Goal: Task Accomplishment & Management: Complete application form

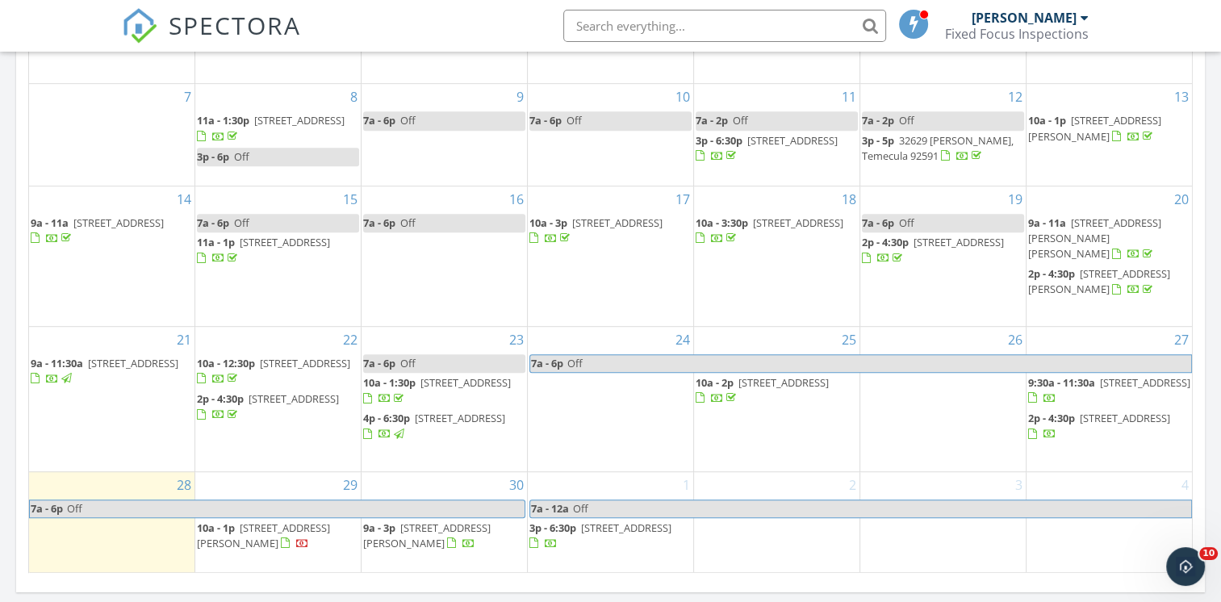
scroll to position [917, 0]
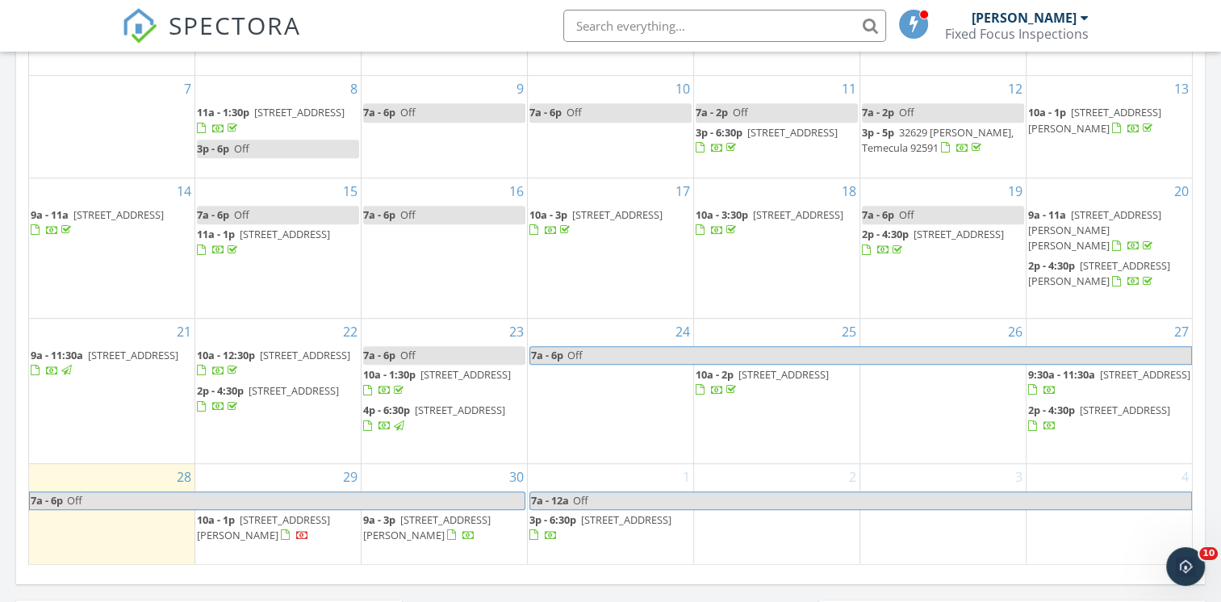
click at [767, 369] on span "46920 Rainbow Canyon Rd, Temecula 92592" at bounding box center [783, 374] width 90 height 15
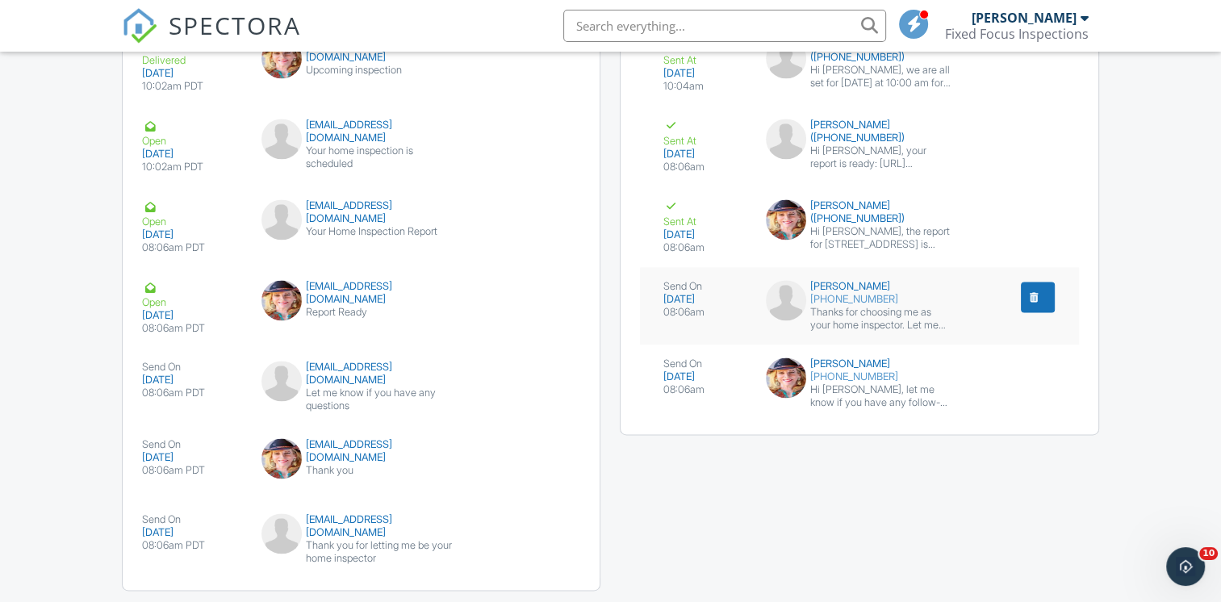
click at [1033, 305] on div "submit" at bounding box center [1034, 297] width 16 height 16
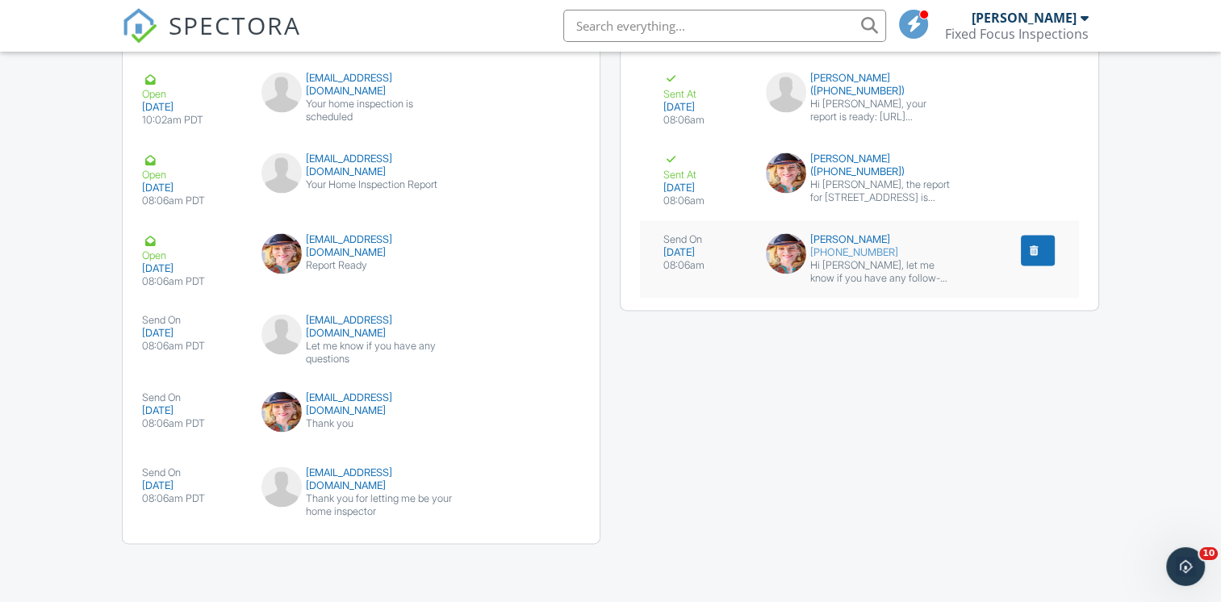
click at [1028, 257] on div "submit" at bounding box center [1034, 250] width 16 height 16
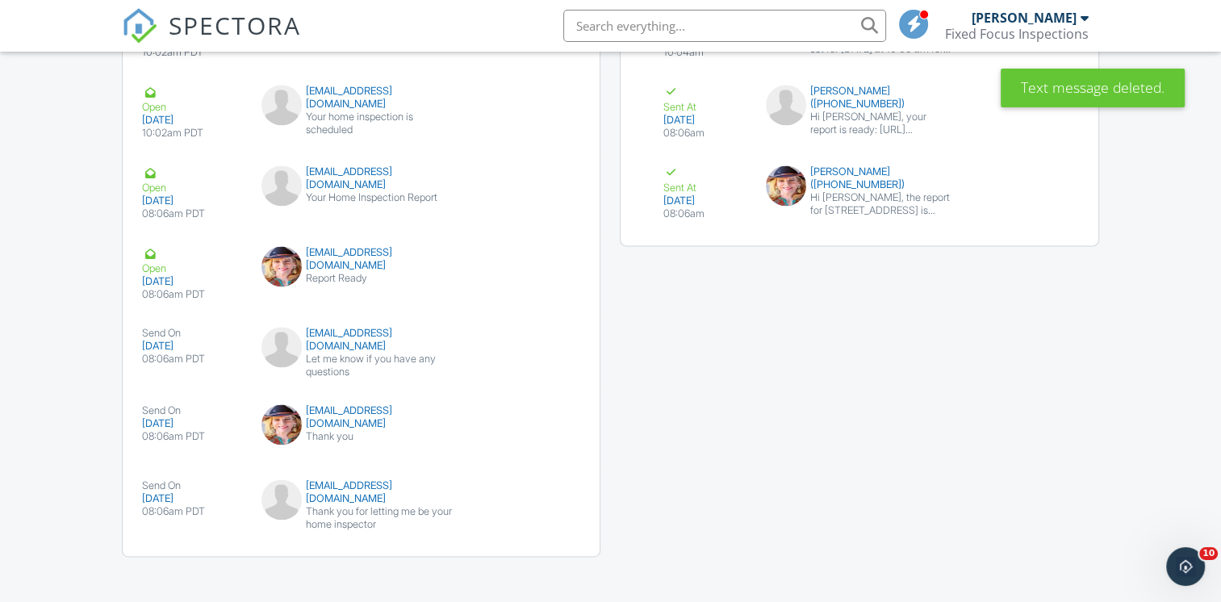
scroll to position [2286, 0]
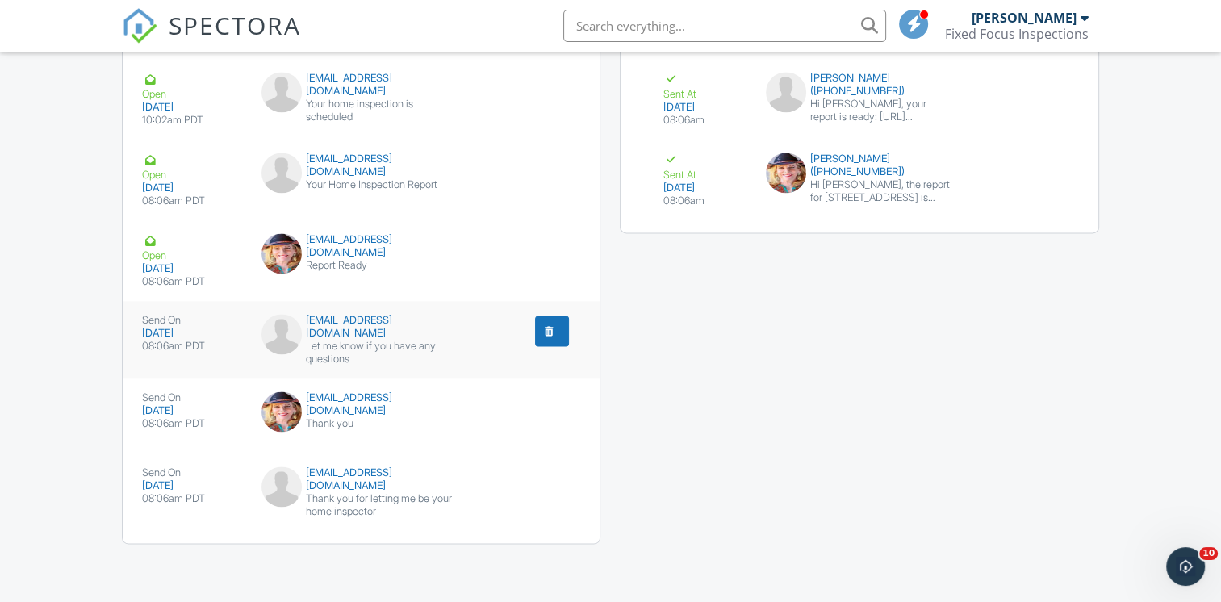
click at [543, 334] on div "submit" at bounding box center [549, 331] width 16 height 16
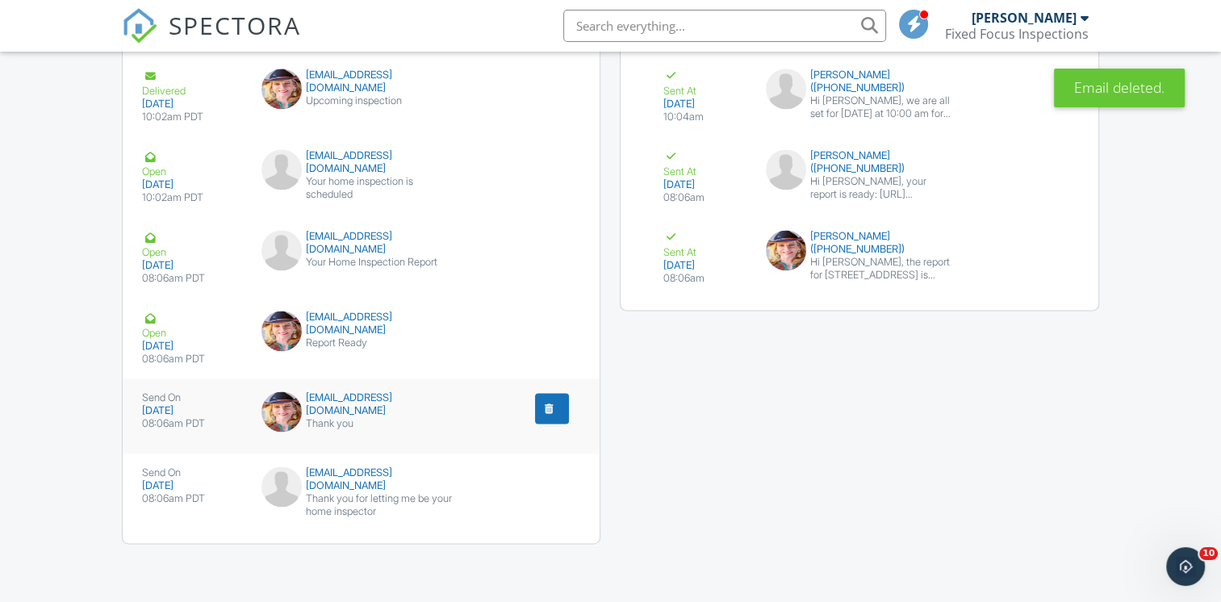
click at [545, 408] on div "submit" at bounding box center [549, 408] width 16 height 16
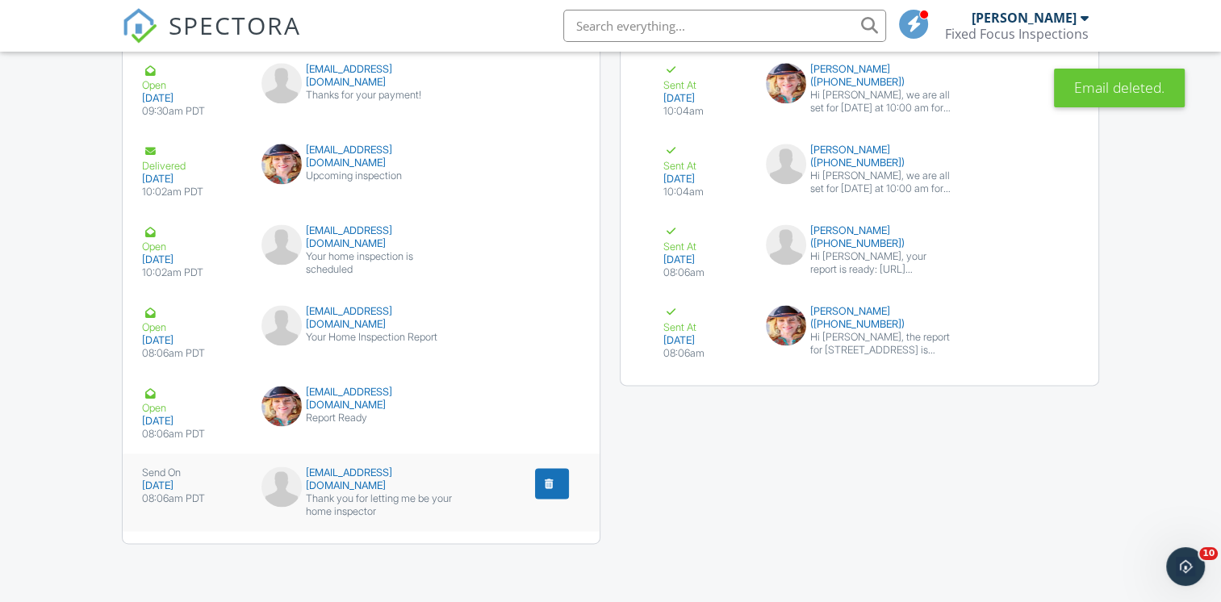
click at [545, 486] on div "submit" at bounding box center [549, 483] width 16 height 16
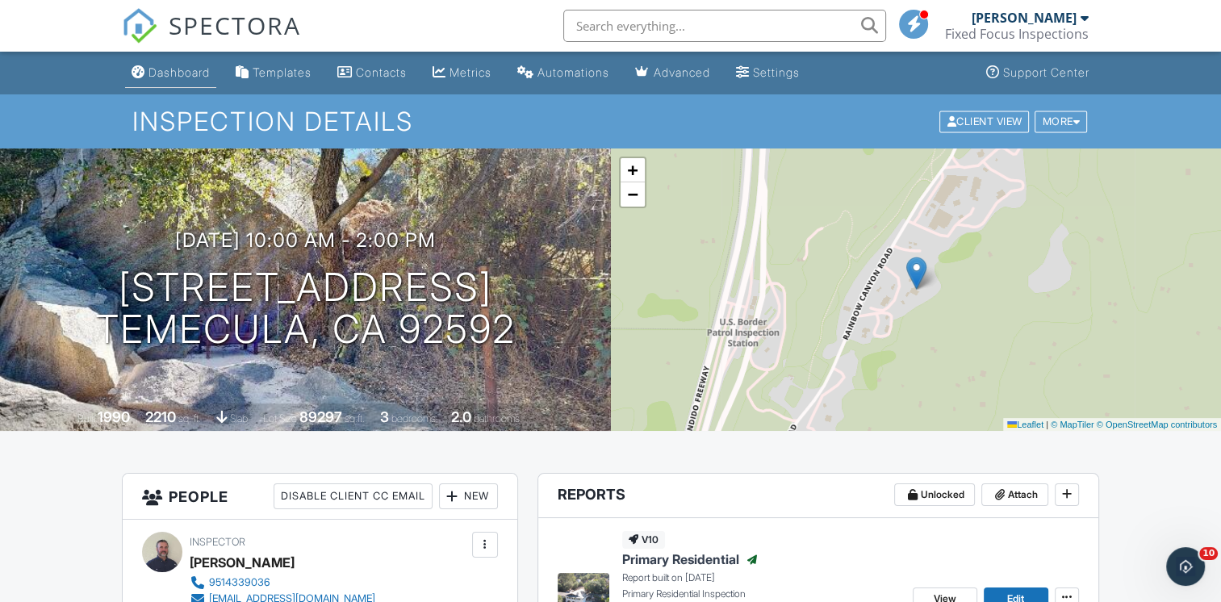
click at [187, 69] on div "Dashboard" at bounding box center [178, 72] width 61 height 14
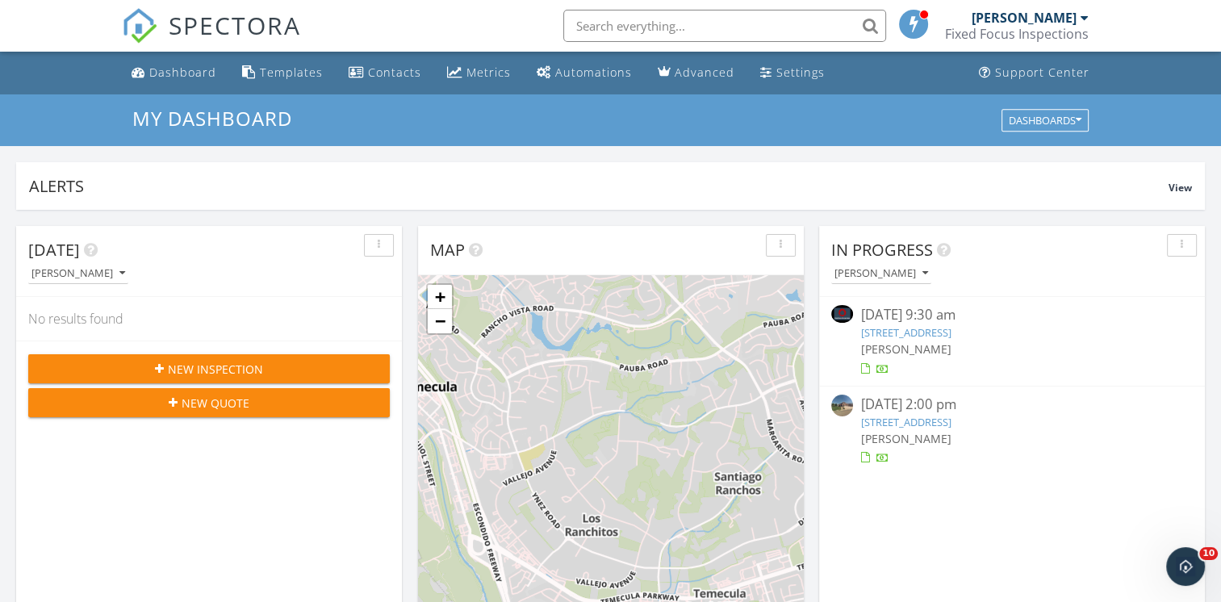
click at [951, 328] on link "2205 W Acacia Ave #47, Hemet, CA 92545" at bounding box center [906, 332] width 90 height 15
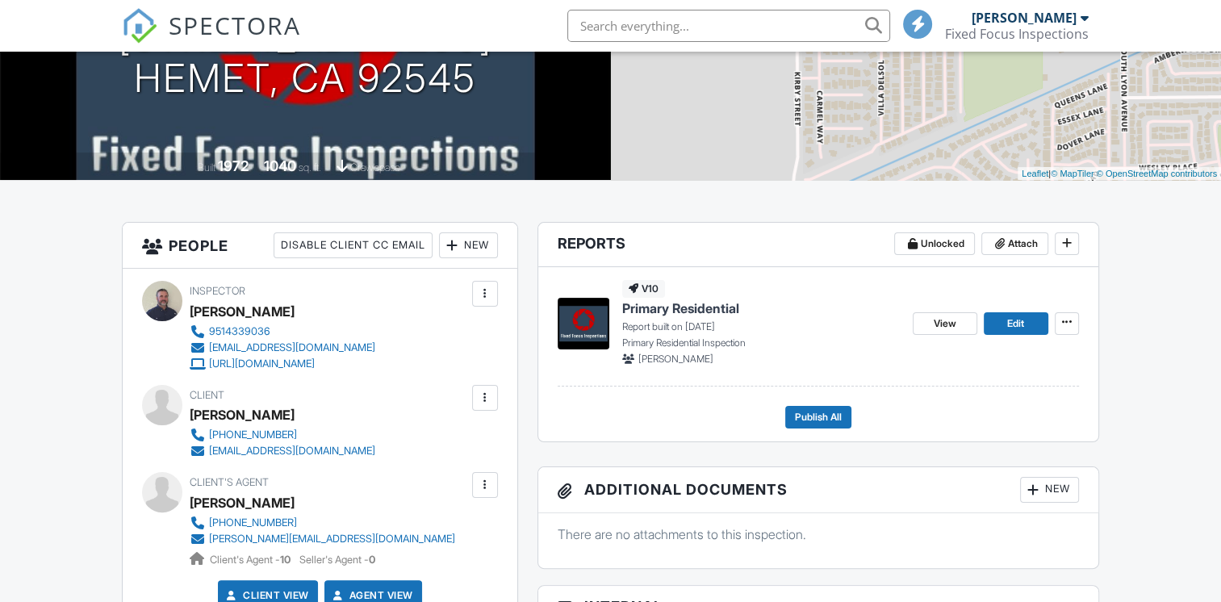
scroll to position [299, 0]
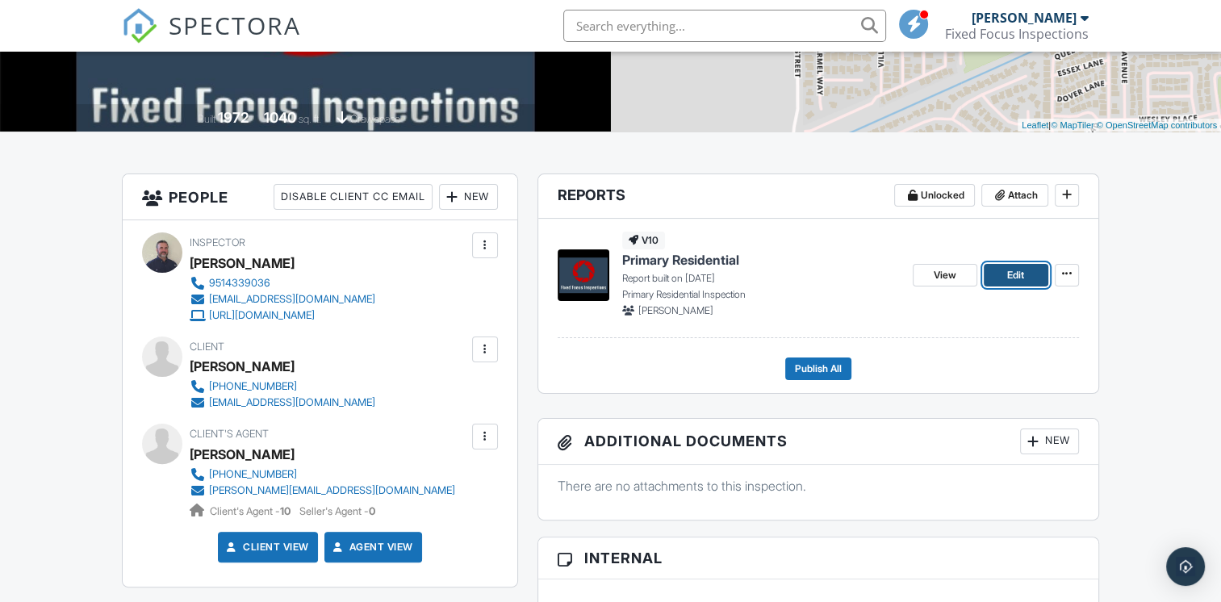
click at [1005, 270] on link "Edit" at bounding box center [1016, 275] width 65 height 23
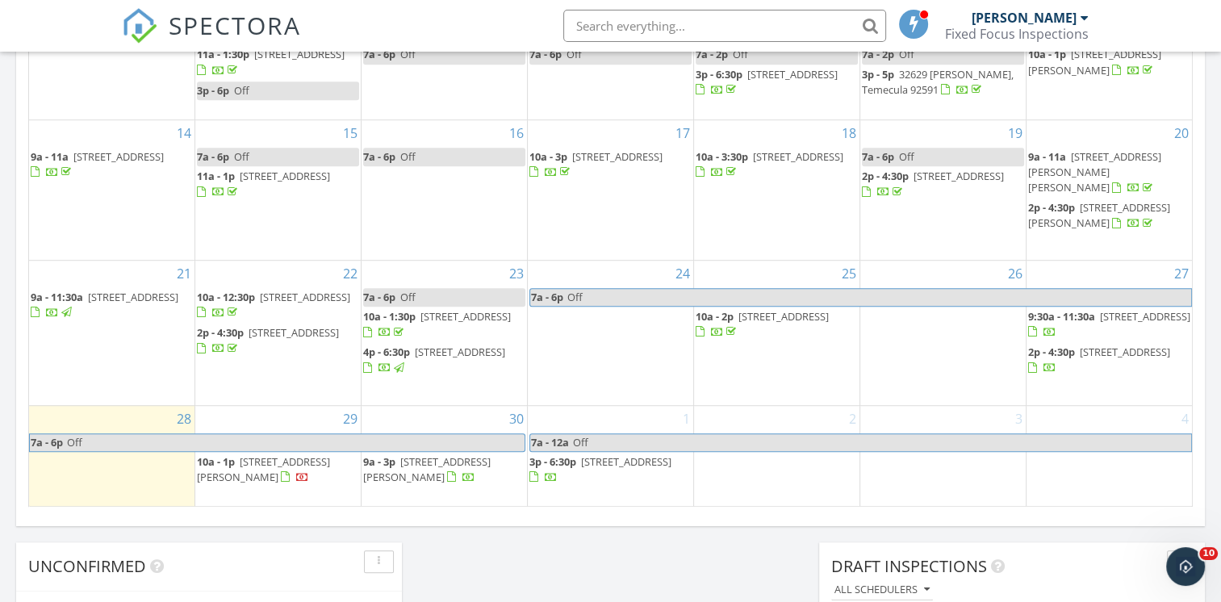
scroll to position [980, 0]
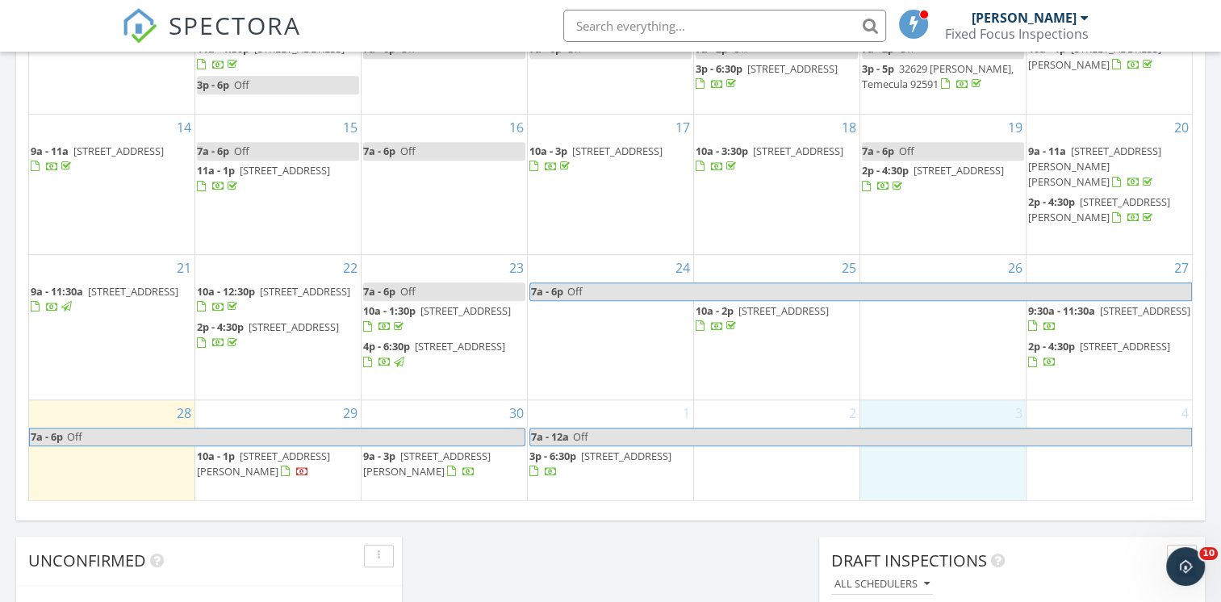
click at [957, 473] on div "3" at bounding box center [942, 450] width 165 height 101
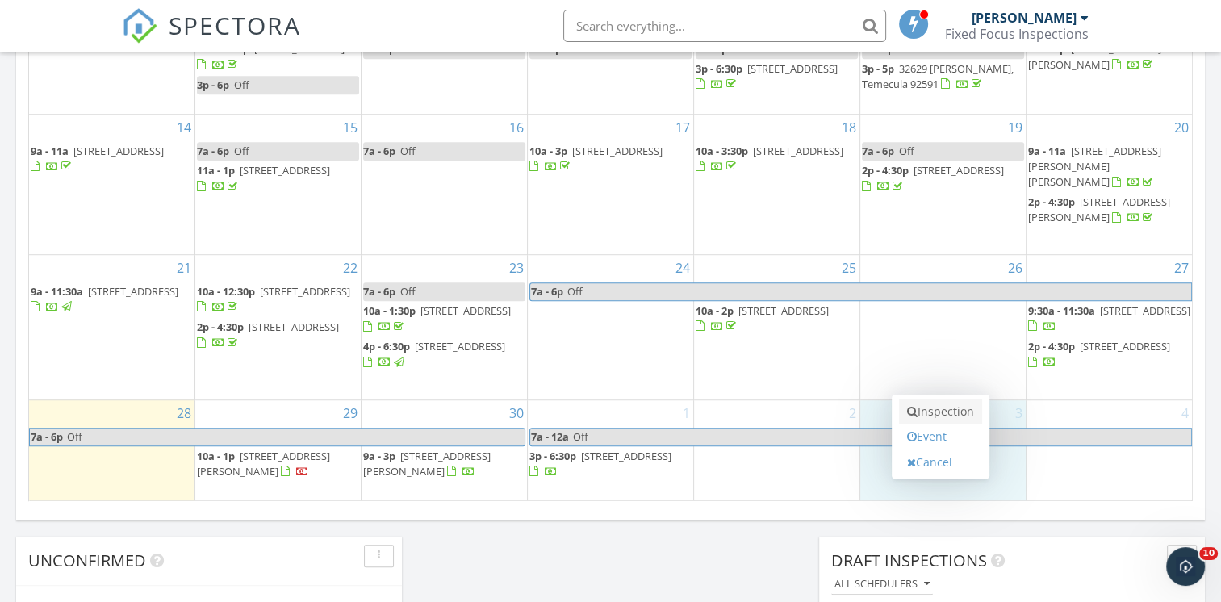
click at [946, 403] on link "Inspection" at bounding box center [940, 412] width 83 height 26
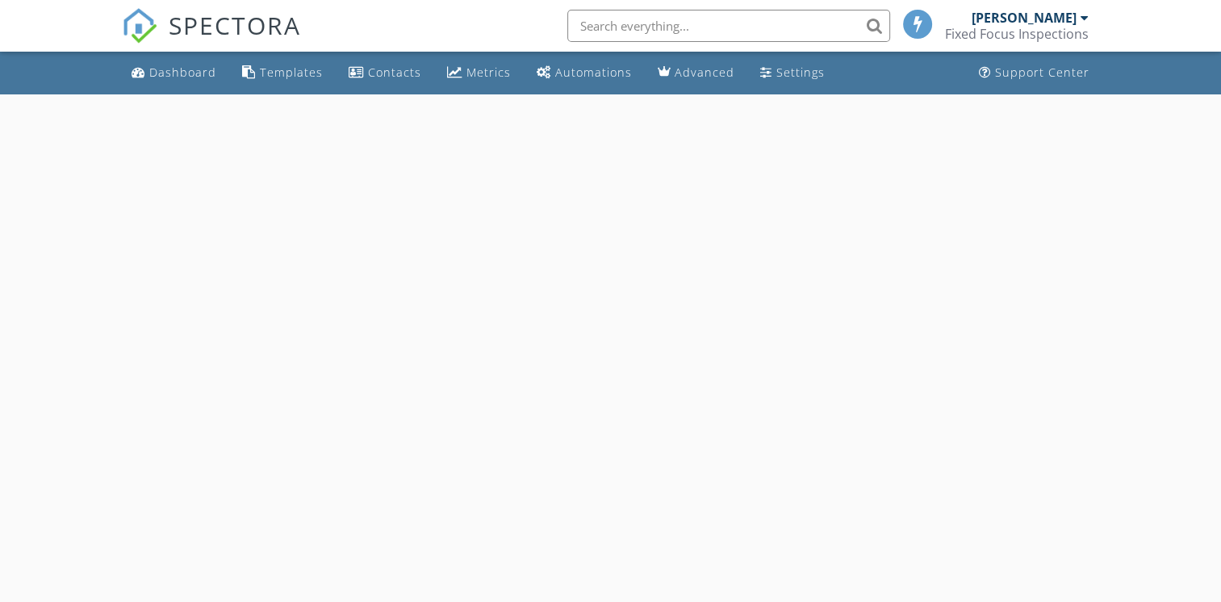
select select "9"
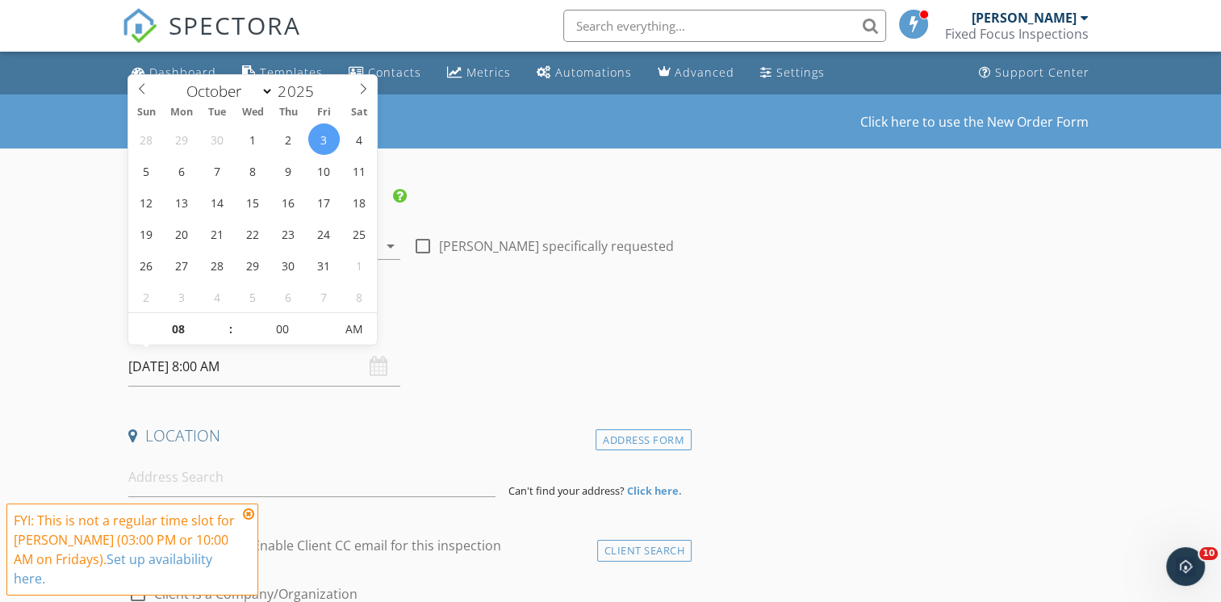
click at [235, 376] on input "[DATE] 8:00 AM" at bounding box center [264, 367] width 272 height 40
type input "09"
type input "[DATE] 9:00 AM"
click at [219, 319] on span at bounding box center [221, 321] width 11 height 16
type input "10"
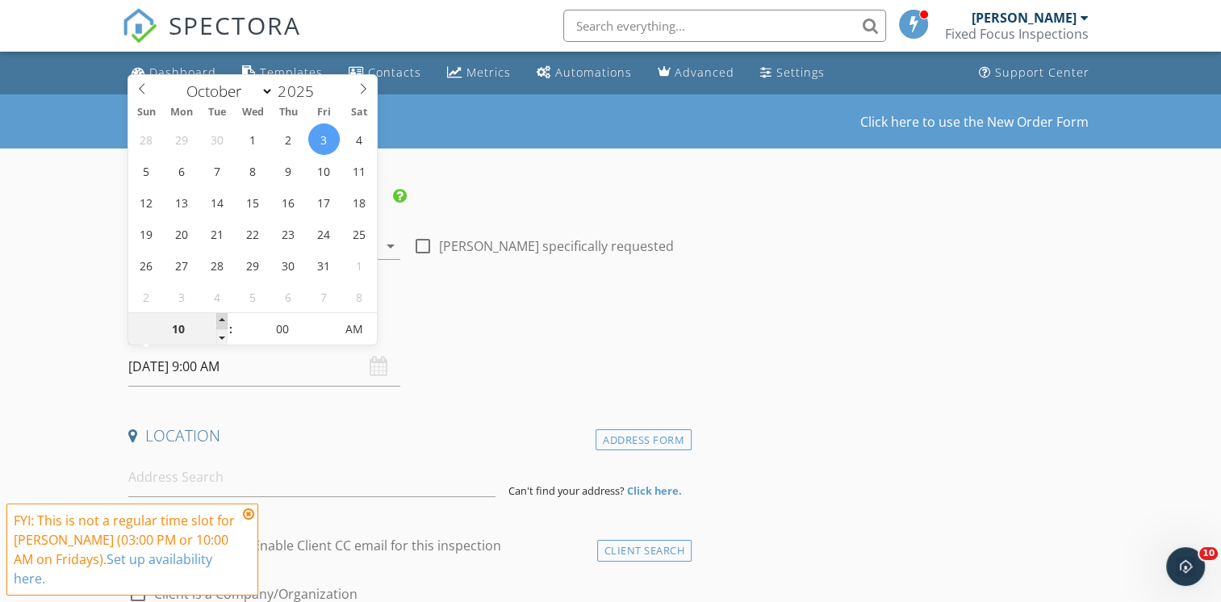
type input "[DATE] 10:00 AM"
click at [219, 319] on span at bounding box center [221, 321] width 11 height 16
click at [530, 320] on h4 "Date/Time" at bounding box center [406, 325] width 557 height 21
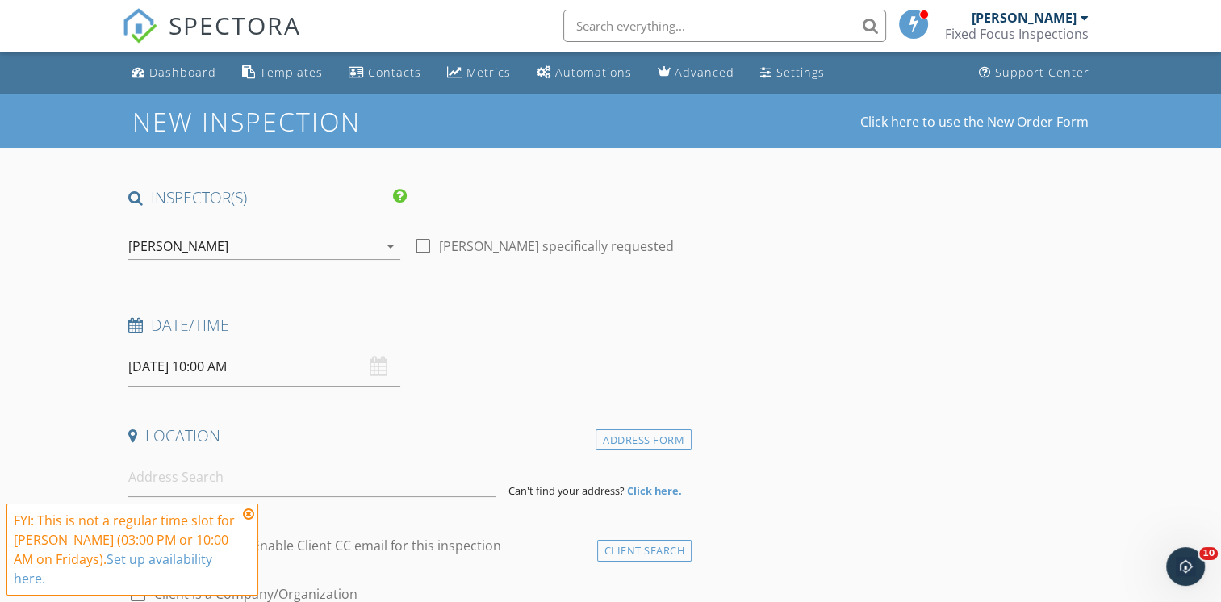
click at [249, 520] on icon at bounding box center [248, 514] width 11 height 13
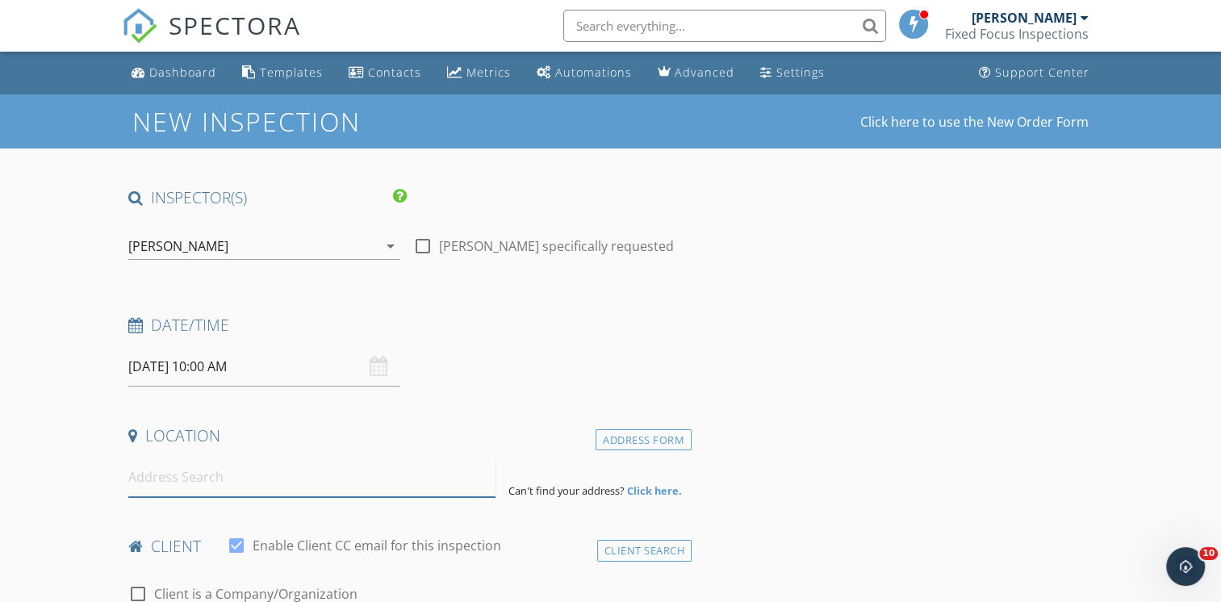
click at [199, 471] on input at bounding box center [311, 478] width 367 height 40
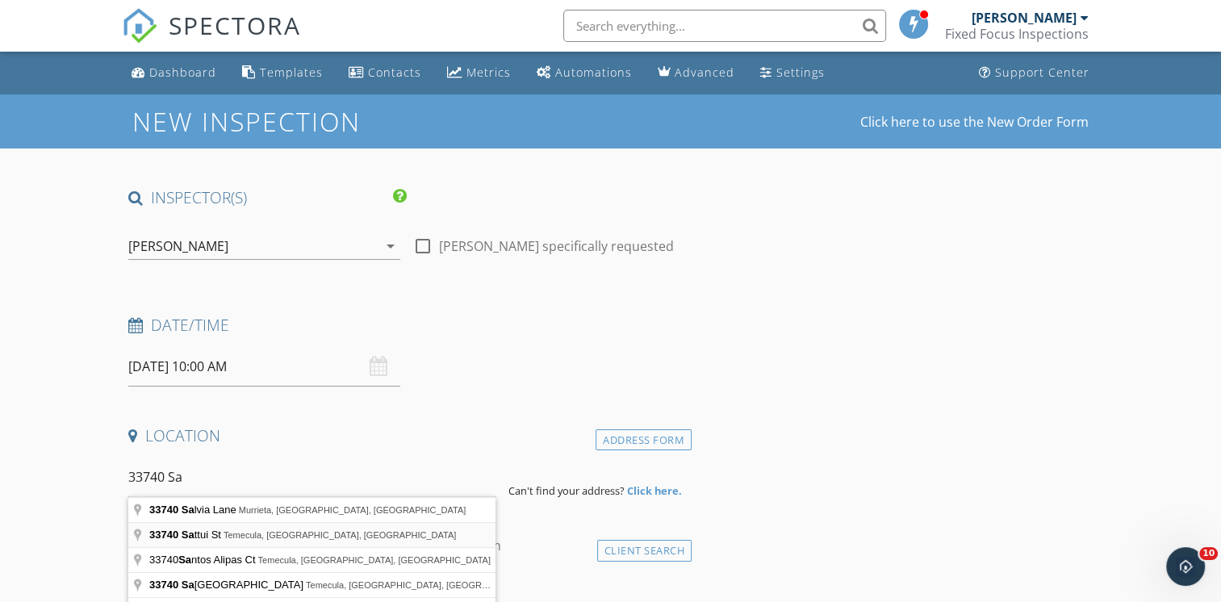
type input "[STREET_ADDRESS]"
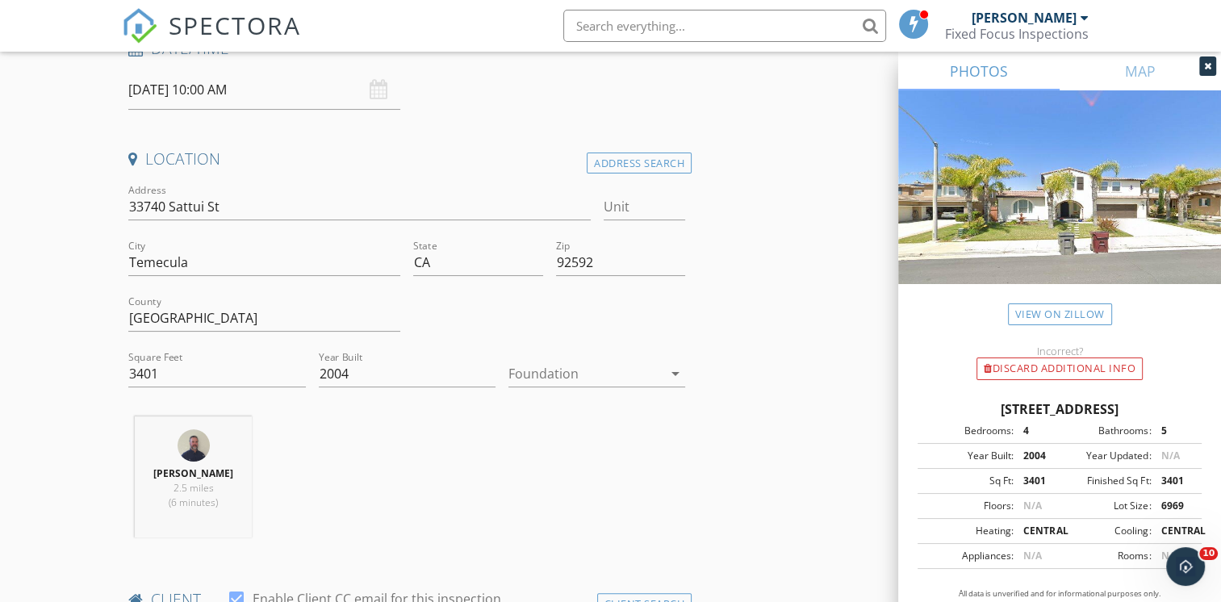
scroll to position [401, 0]
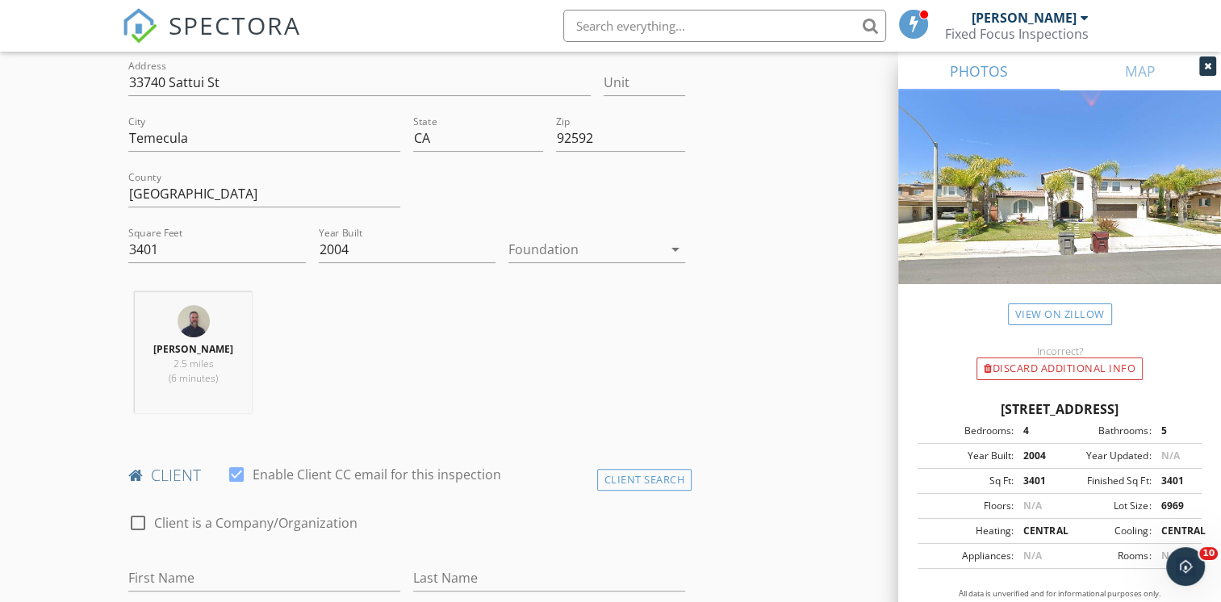
click at [545, 249] on div at bounding box center [585, 249] width 154 height 26
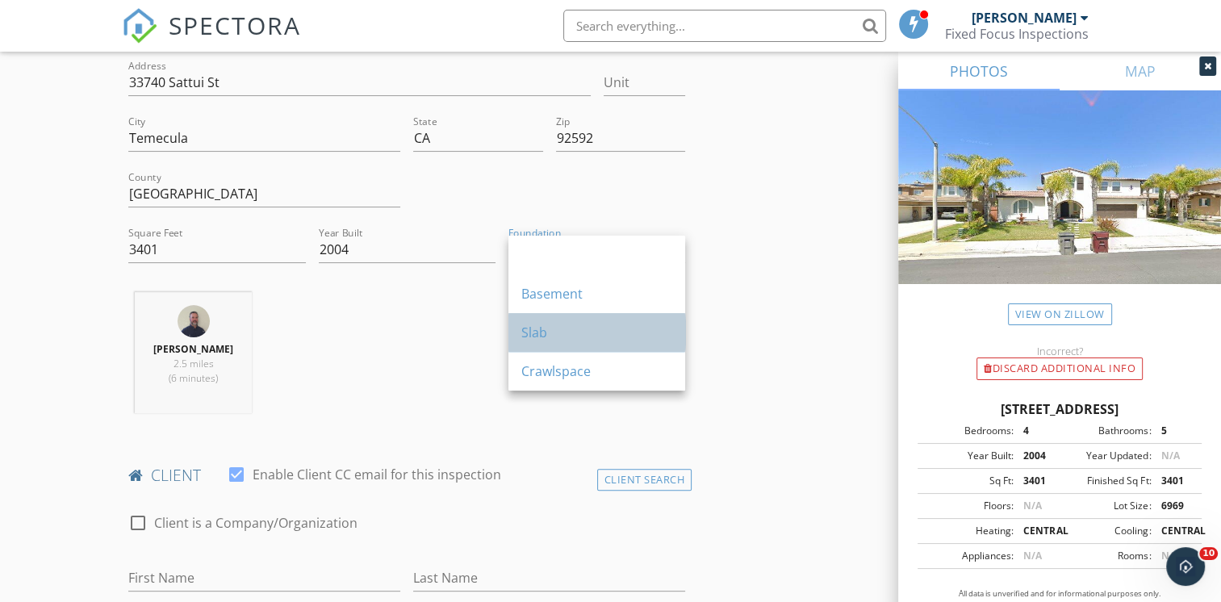
click at [542, 327] on div "Slab" at bounding box center [596, 332] width 151 height 19
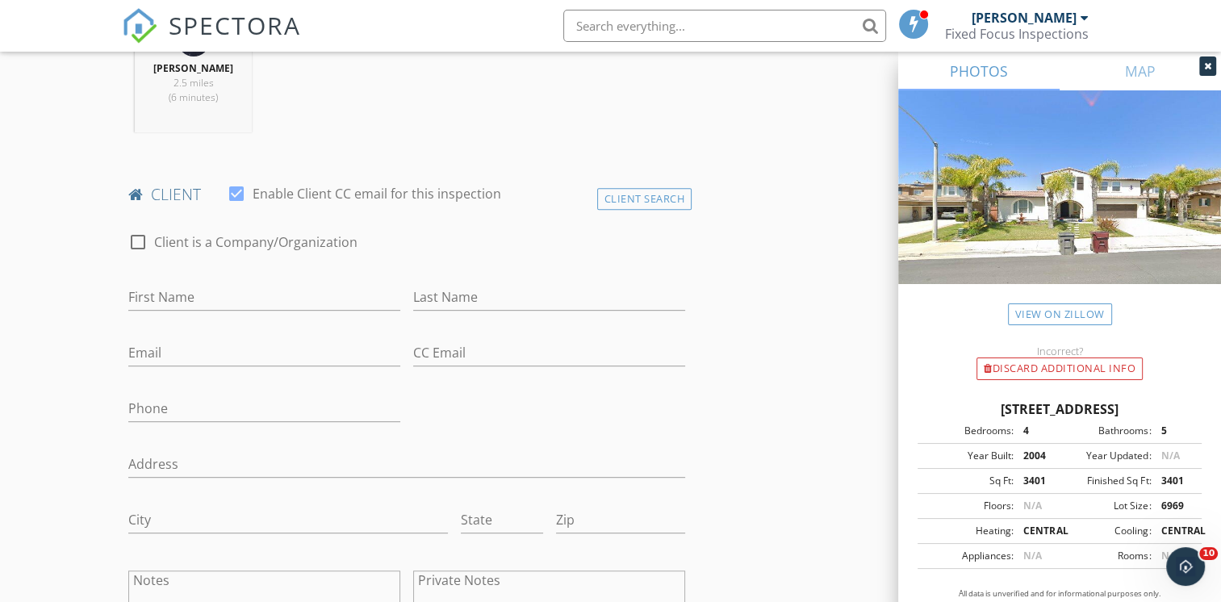
scroll to position [695, 0]
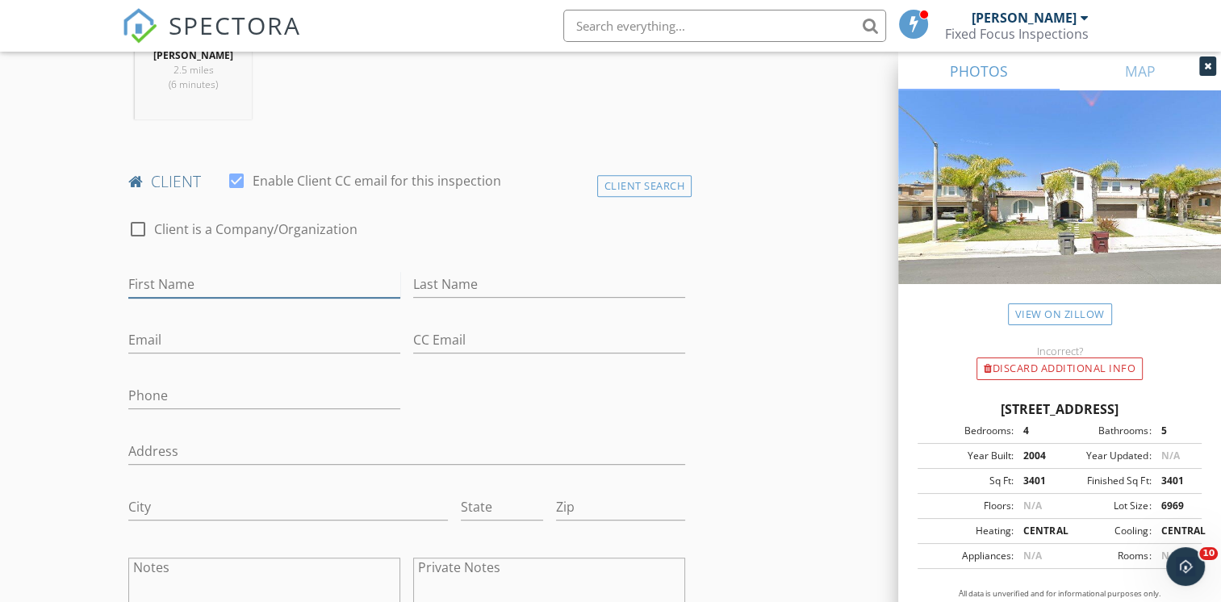
click at [233, 274] on input "First Name" at bounding box center [264, 284] width 272 height 27
type input "Lexis and Jon"
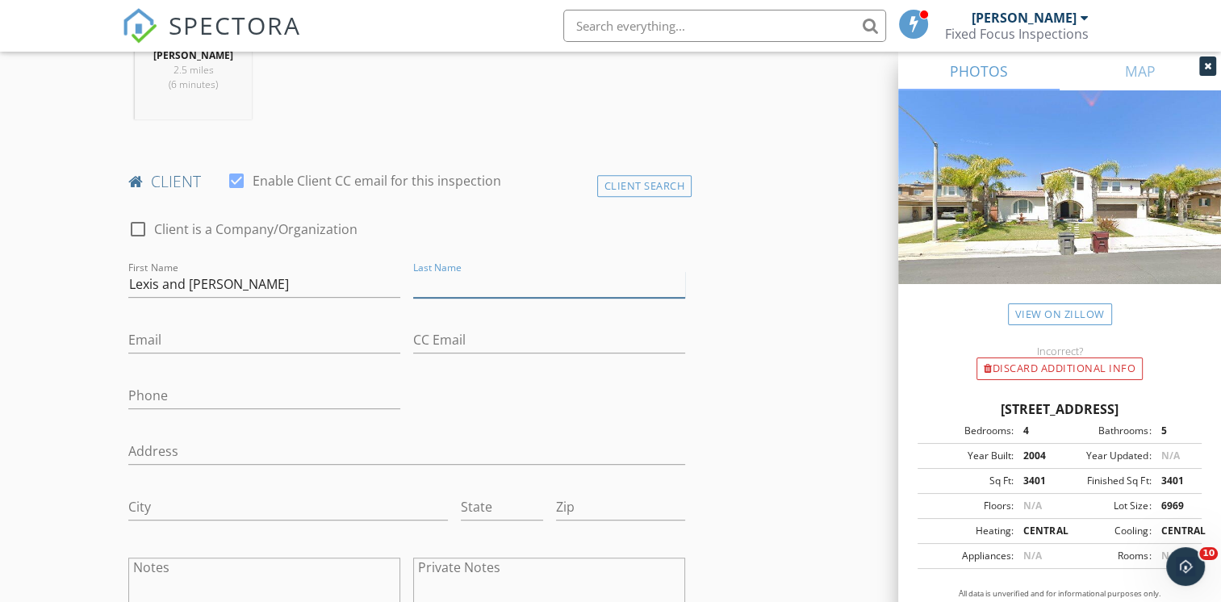
click at [428, 278] on input "Last Name" at bounding box center [549, 284] width 272 height 27
type input "Corrao"
click at [224, 328] on input "Email" at bounding box center [264, 340] width 272 height 27
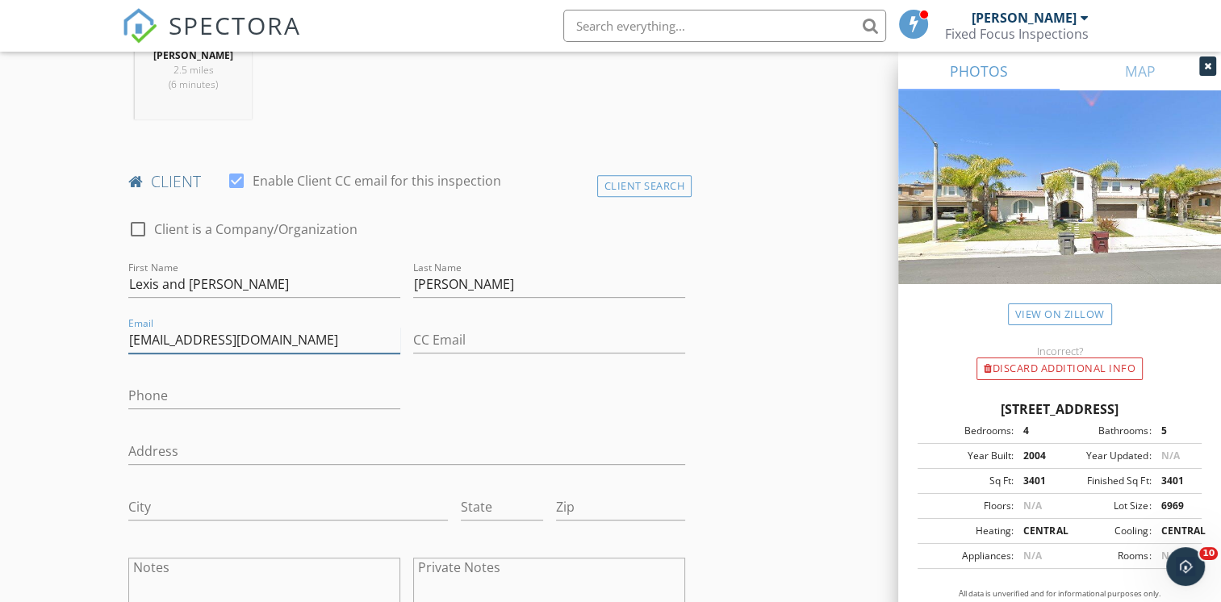
type input "[EMAIL_ADDRESS][DOMAIN_NAME]"
click at [169, 387] on input "Phone" at bounding box center [264, 395] width 272 height 27
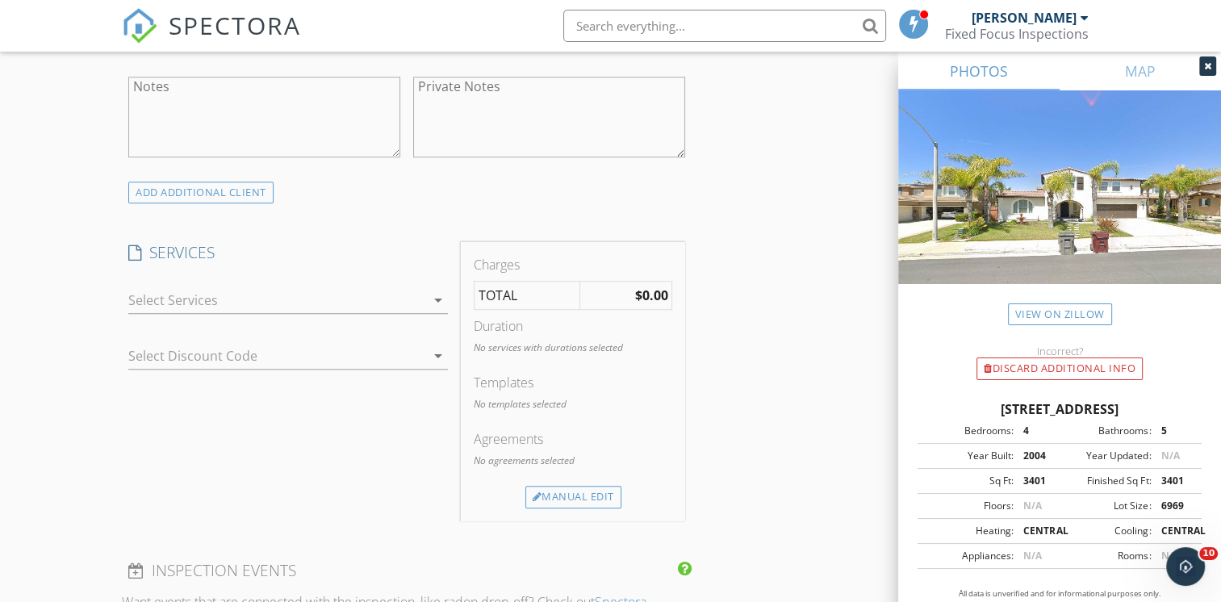
scroll to position [1225, 0]
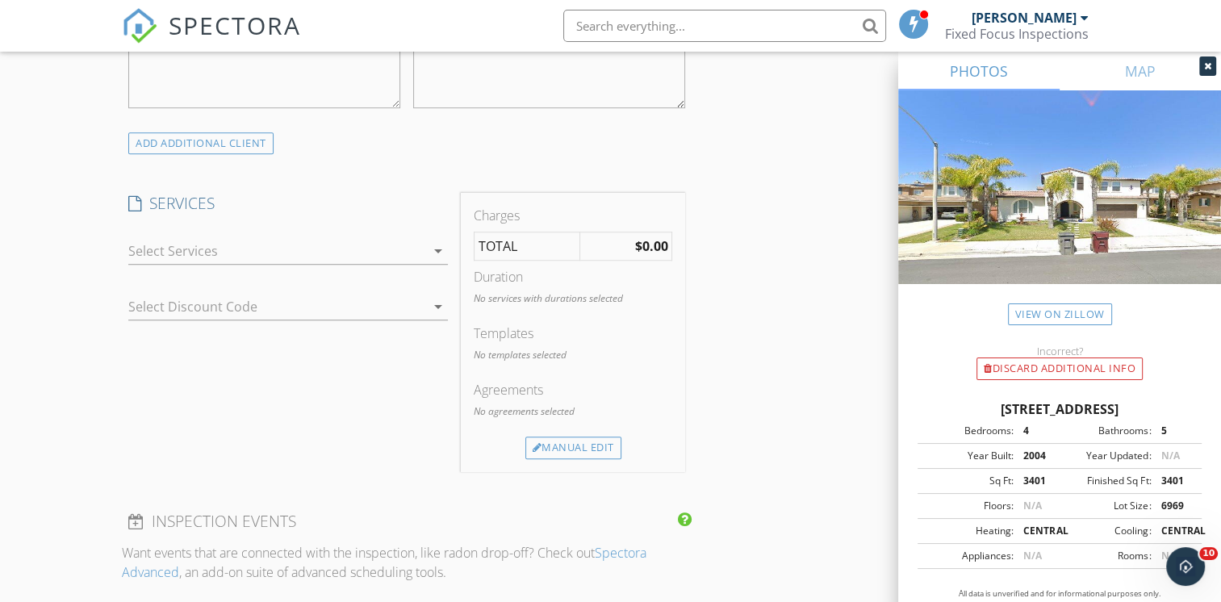
type input "[PHONE_NUMBER]"
click at [197, 240] on div at bounding box center [276, 251] width 297 height 26
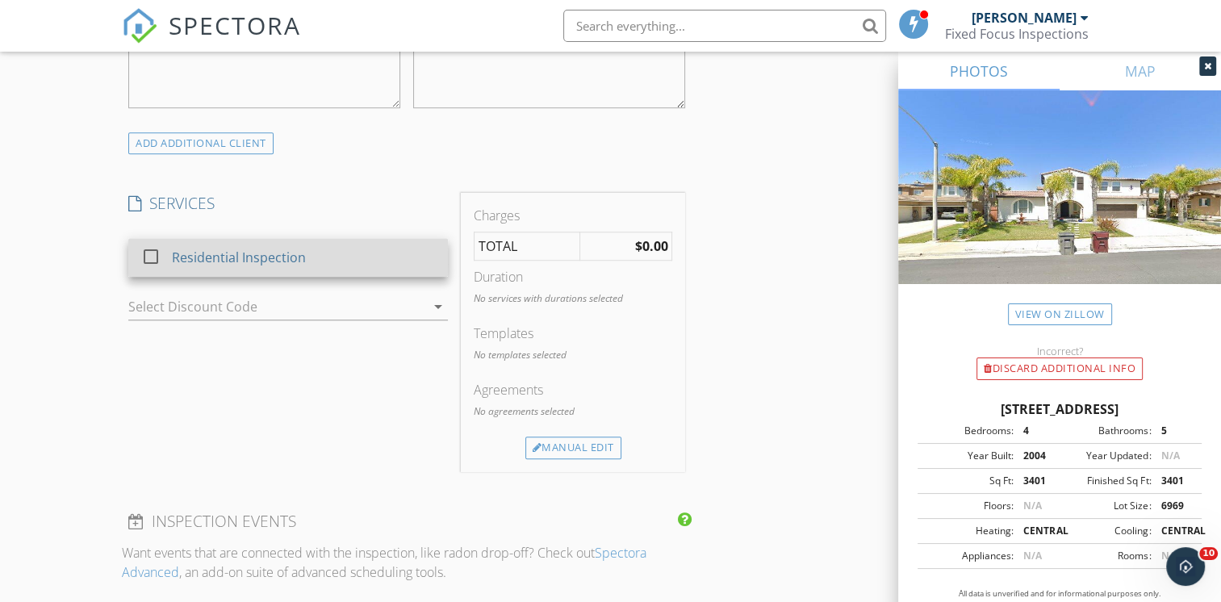
click at [145, 266] on div at bounding box center [154, 271] width 26 height 10
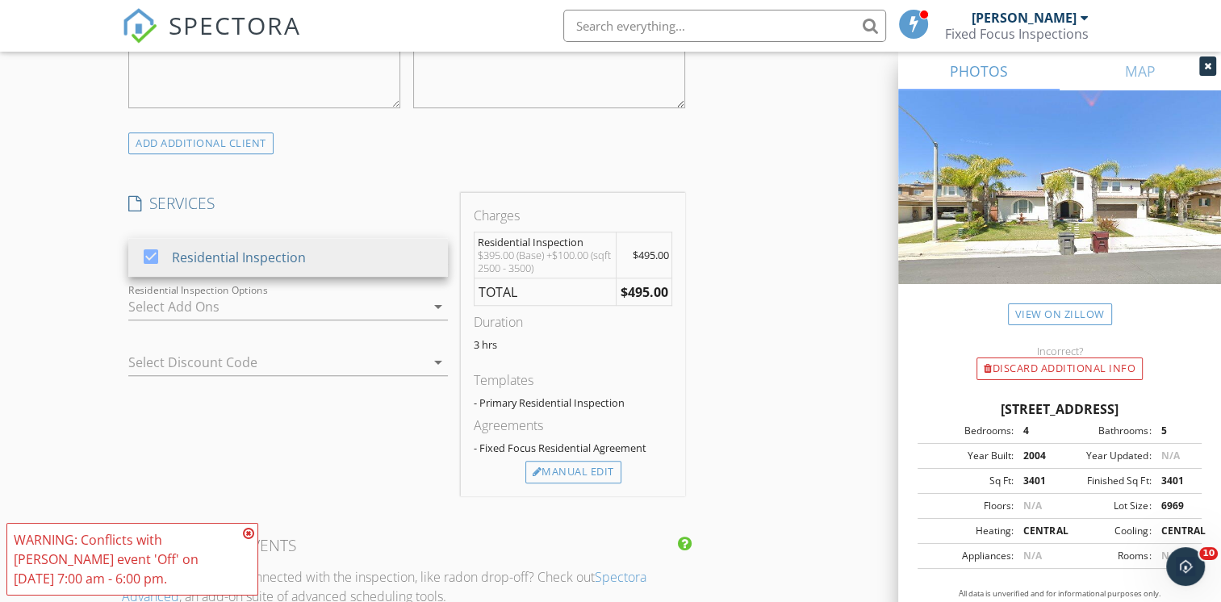
click at [246, 531] on icon at bounding box center [248, 533] width 11 height 13
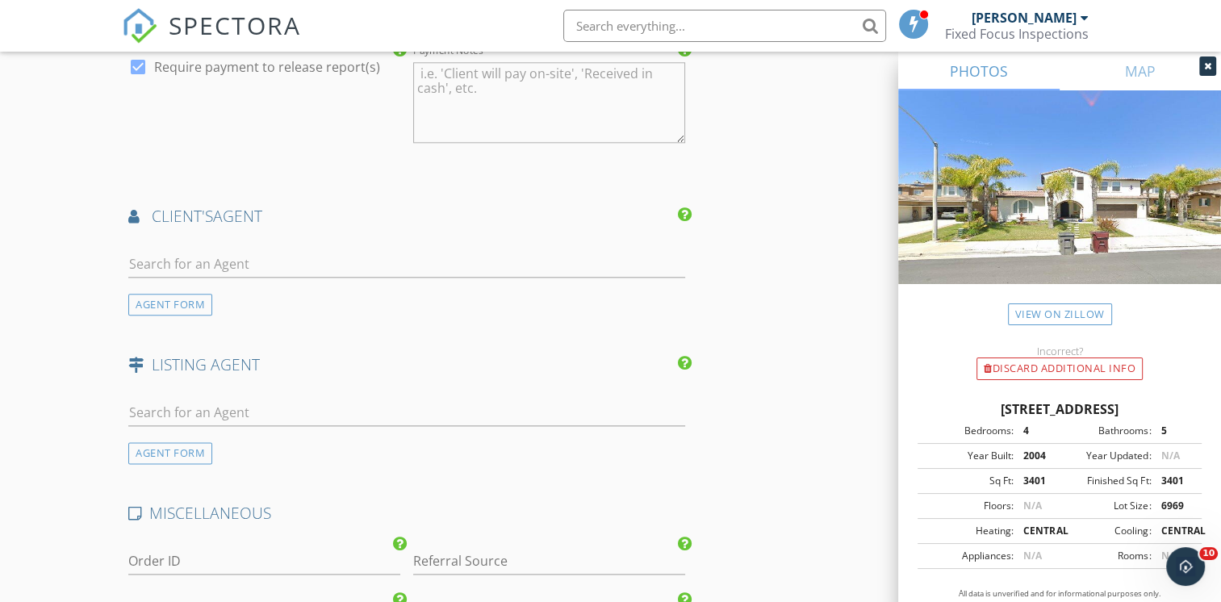
scroll to position [1887, 0]
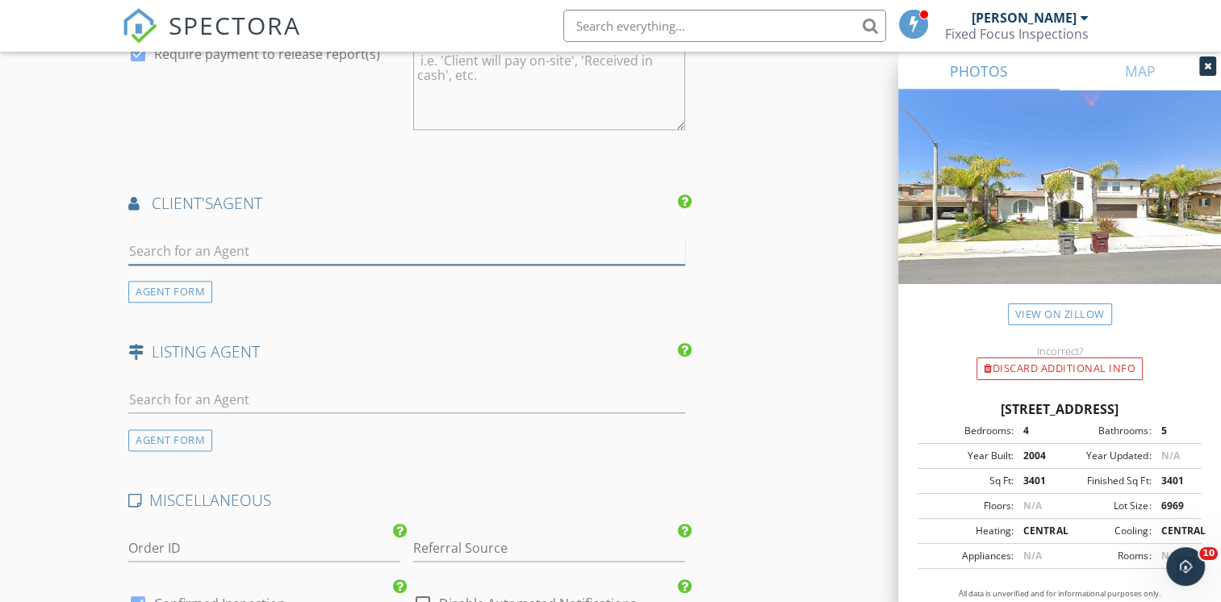
click at [179, 246] on input "text" at bounding box center [406, 251] width 557 height 27
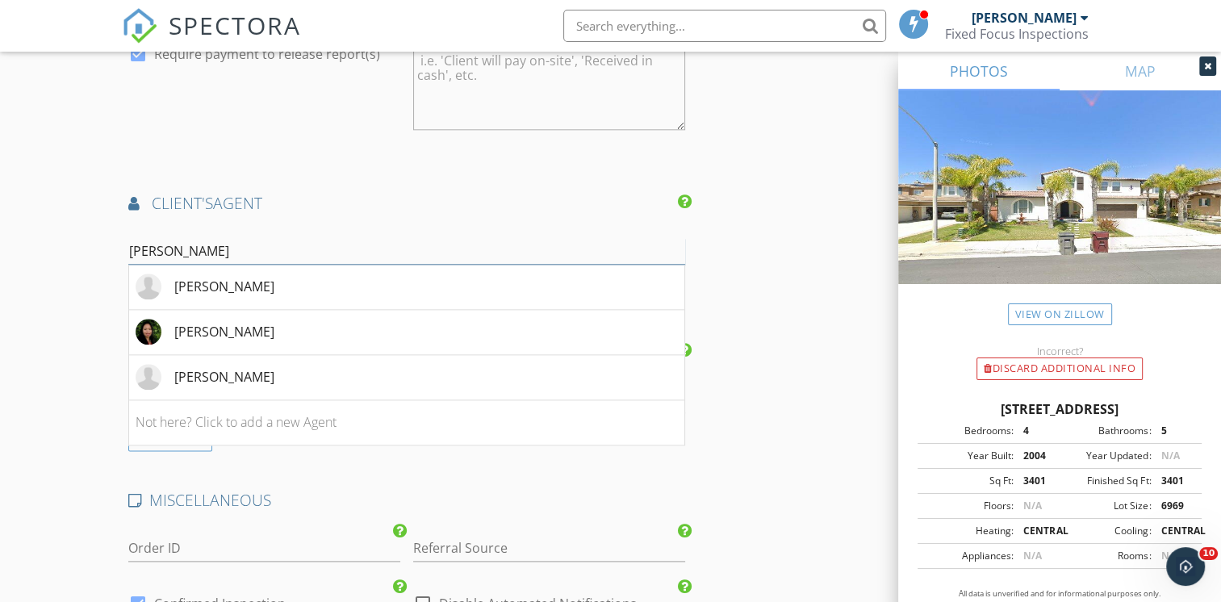
click at [204, 238] on input "Christine" at bounding box center [406, 251] width 557 height 27
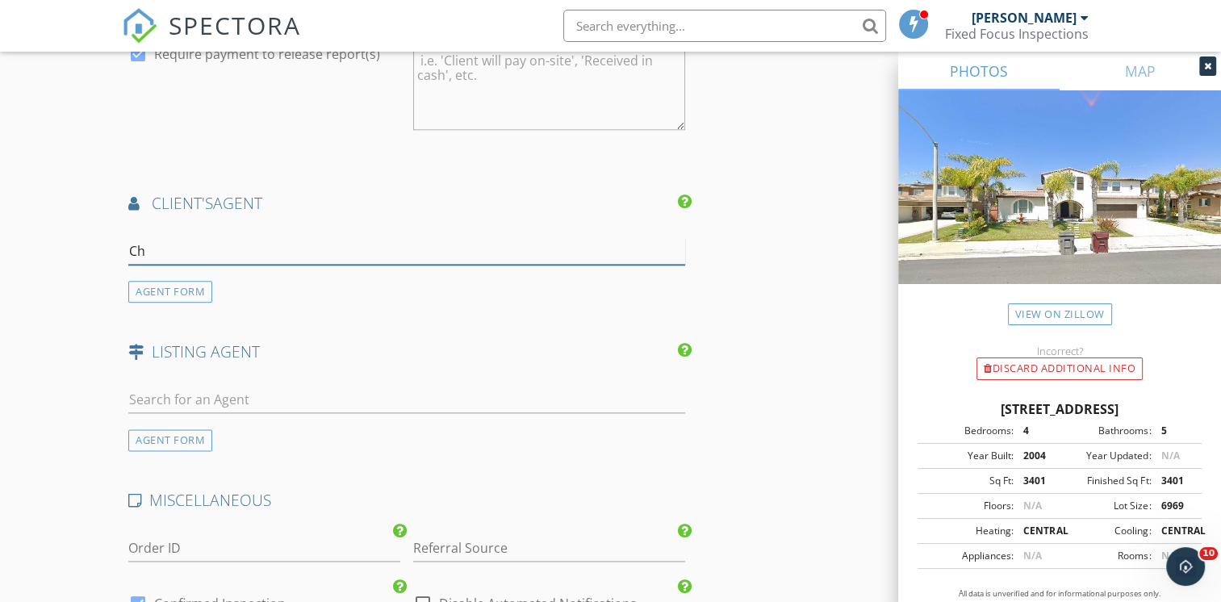
type input "C"
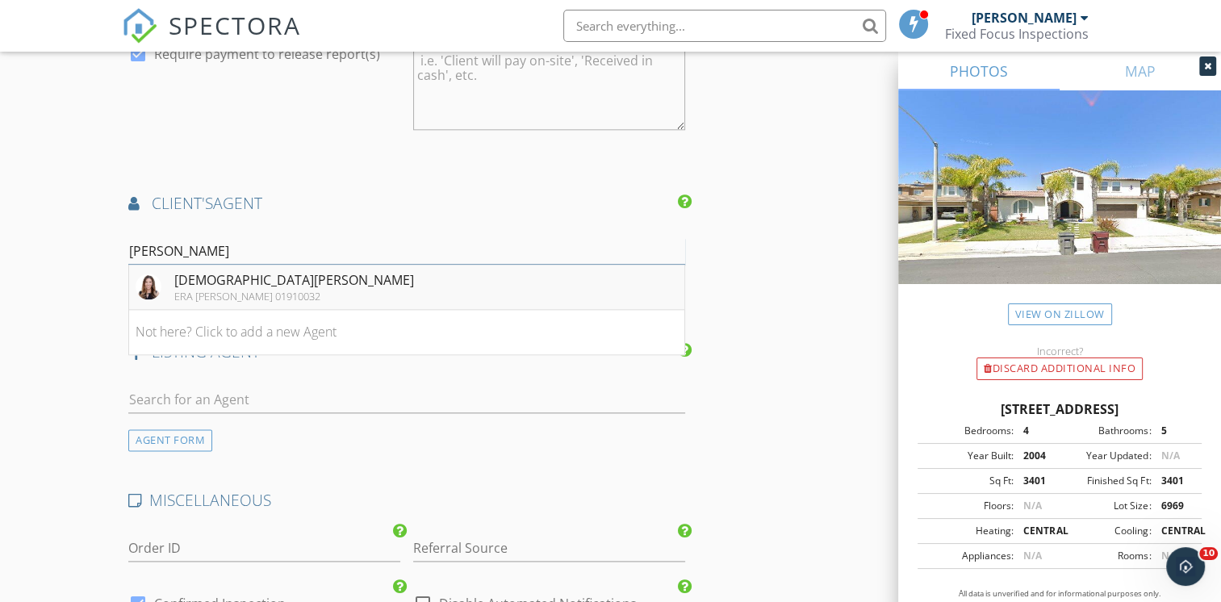
type input "Artino"
click at [232, 275] on div "[DEMOGRAPHIC_DATA][PERSON_NAME]" at bounding box center [294, 279] width 240 height 19
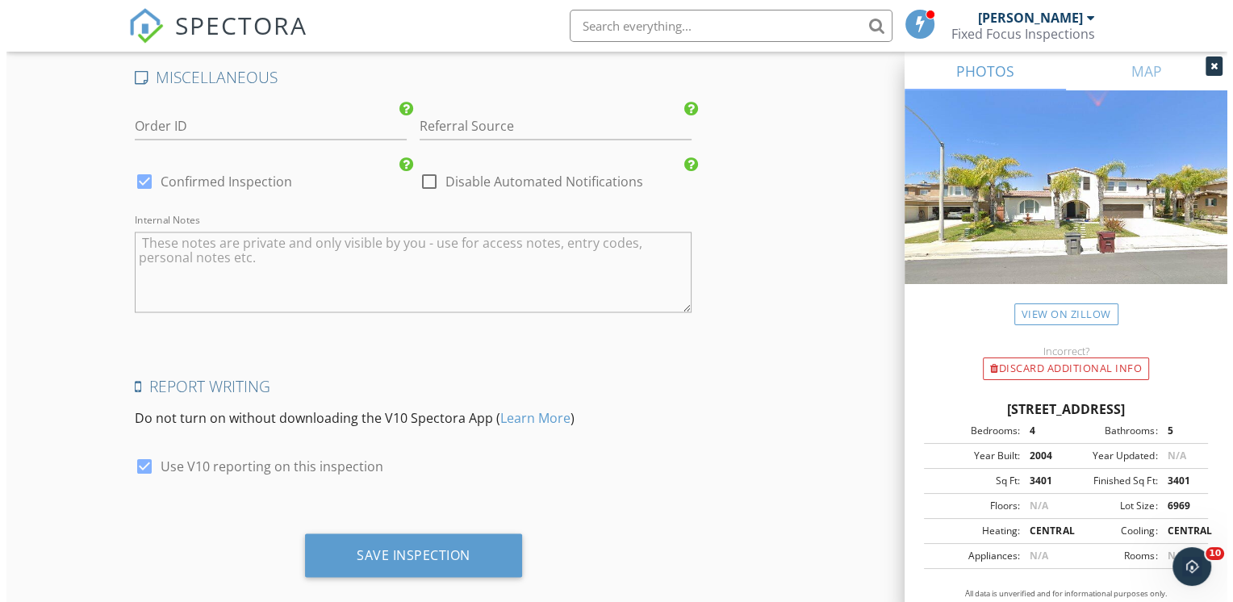
scroll to position [2807, 0]
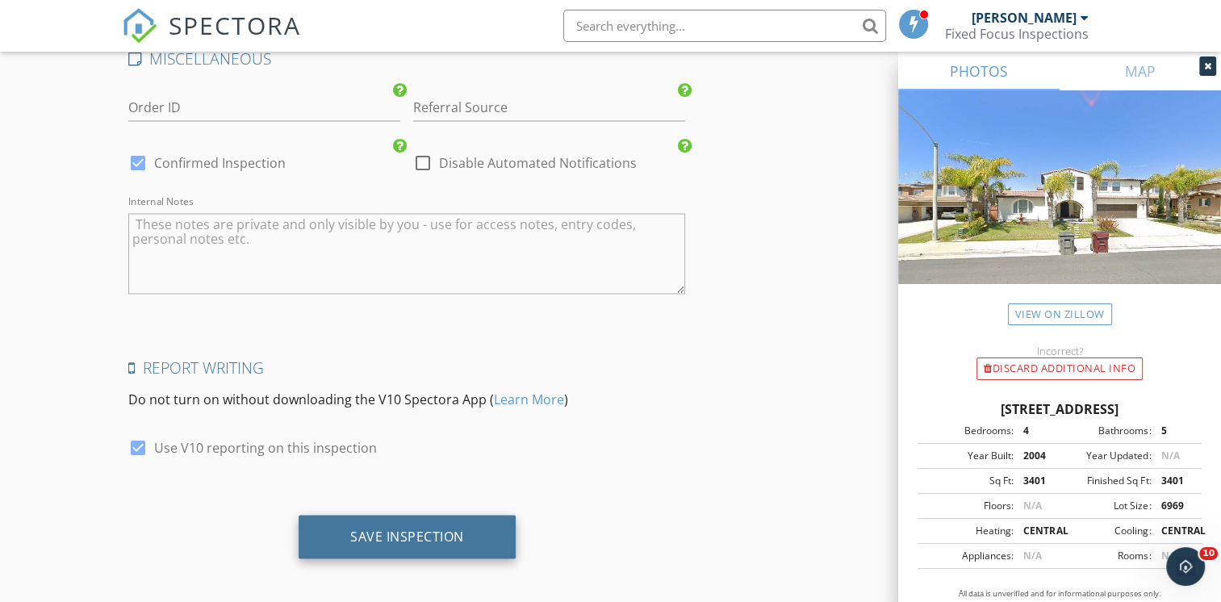
click at [458, 528] on div "Save Inspection" at bounding box center [407, 536] width 114 height 16
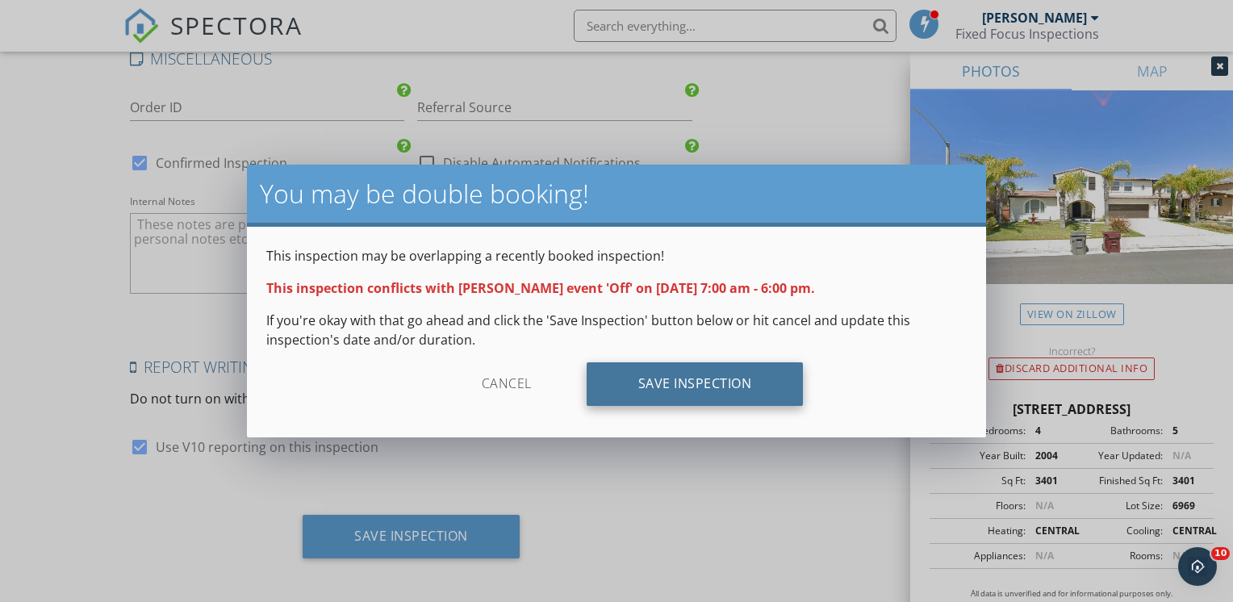
click at [729, 386] on div "Save Inspection" at bounding box center [695, 384] width 217 height 44
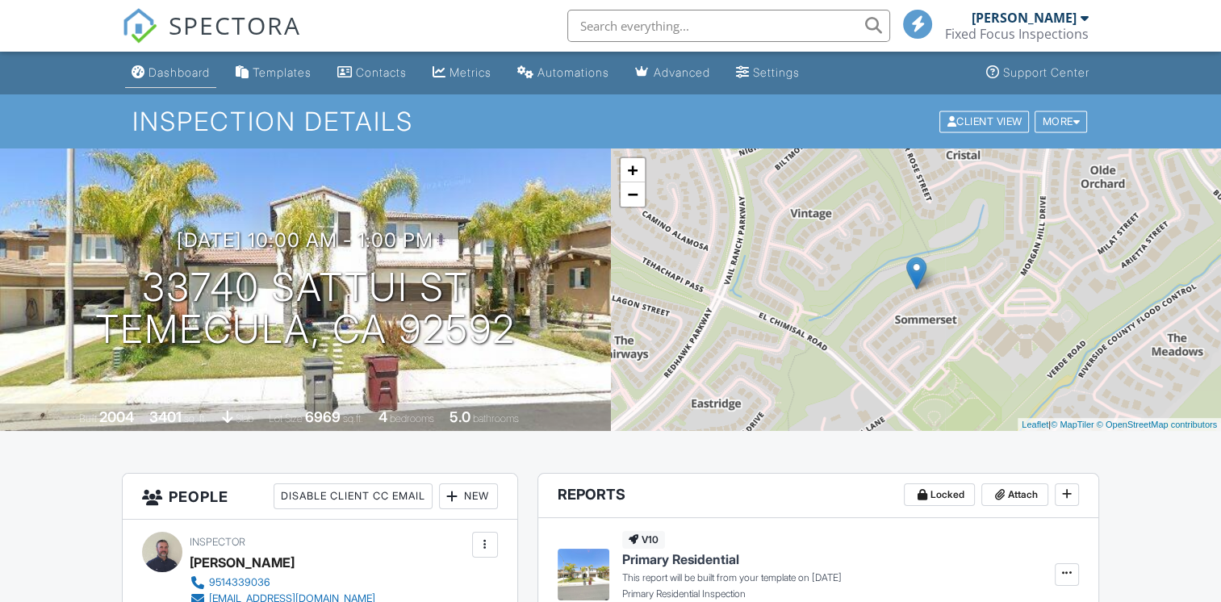
click at [187, 72] on div "Dashboard" at bounding box center [178, 72] width 61 height 14
